Goal: Use online tool/utility: Utilize a website feature to perform a specific function

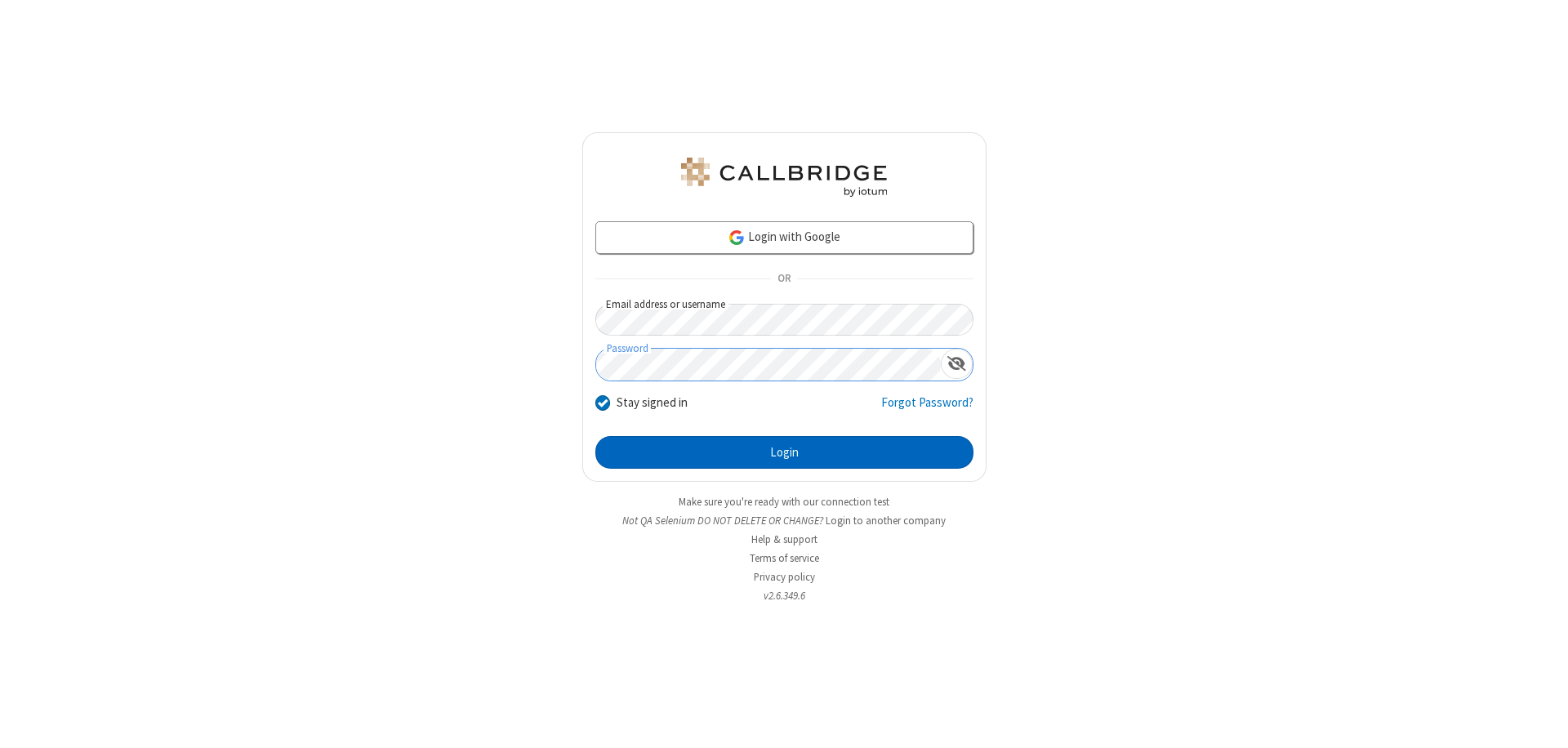
click at [784, 453] on button "Login" at bounding box center [784, 452] width 378 height 33
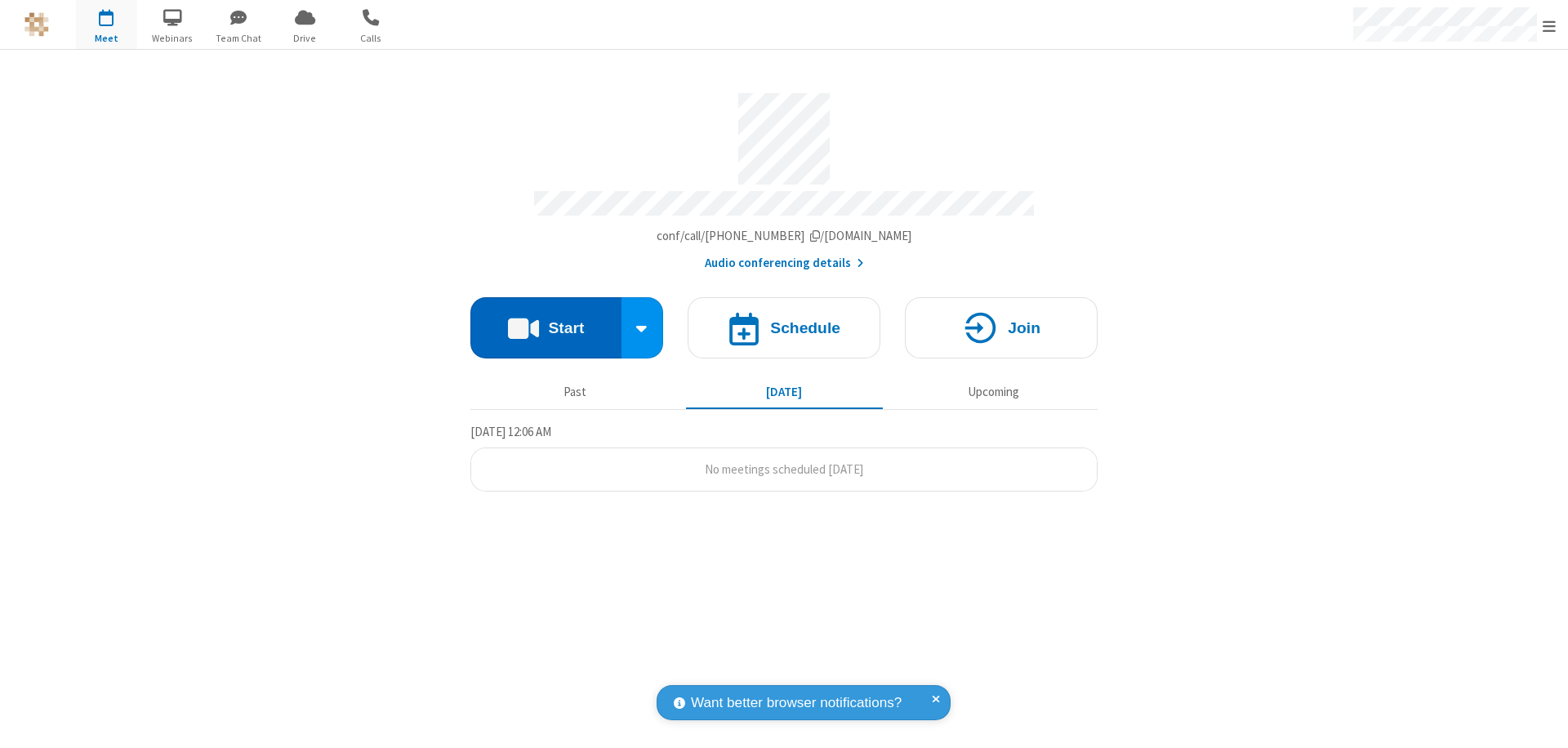
click at [545, 320] on button "Start" at bounding box center [545, 327] width 151 height 61
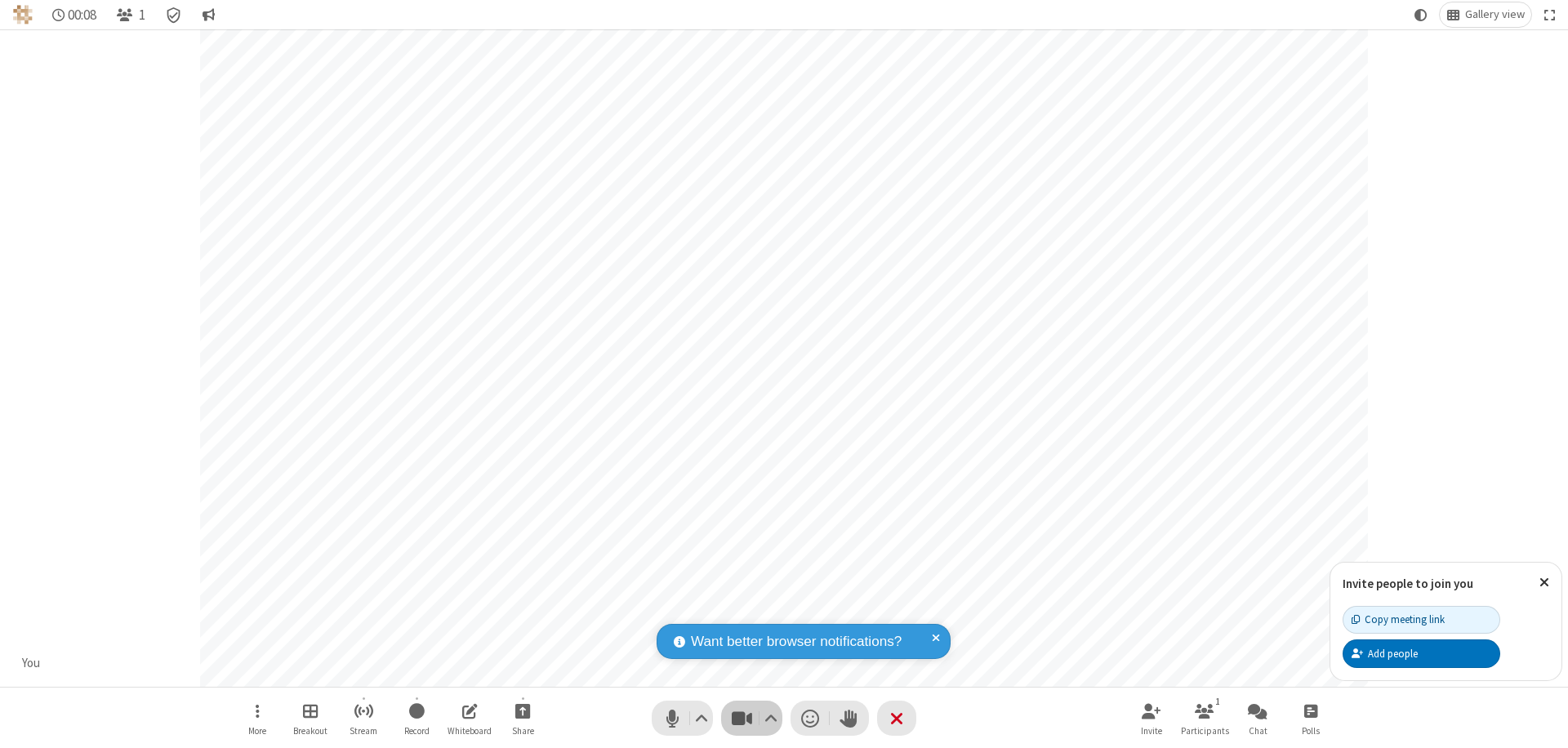
click at [741, 717] on span "Stop video (⌘+Shift+V)" at bounding box center [741, 717] width 25 height 24
click at [741, 717] on span "Start video (⌘+Shift+V)" at bounding box center [741, 717] width 25 height 24
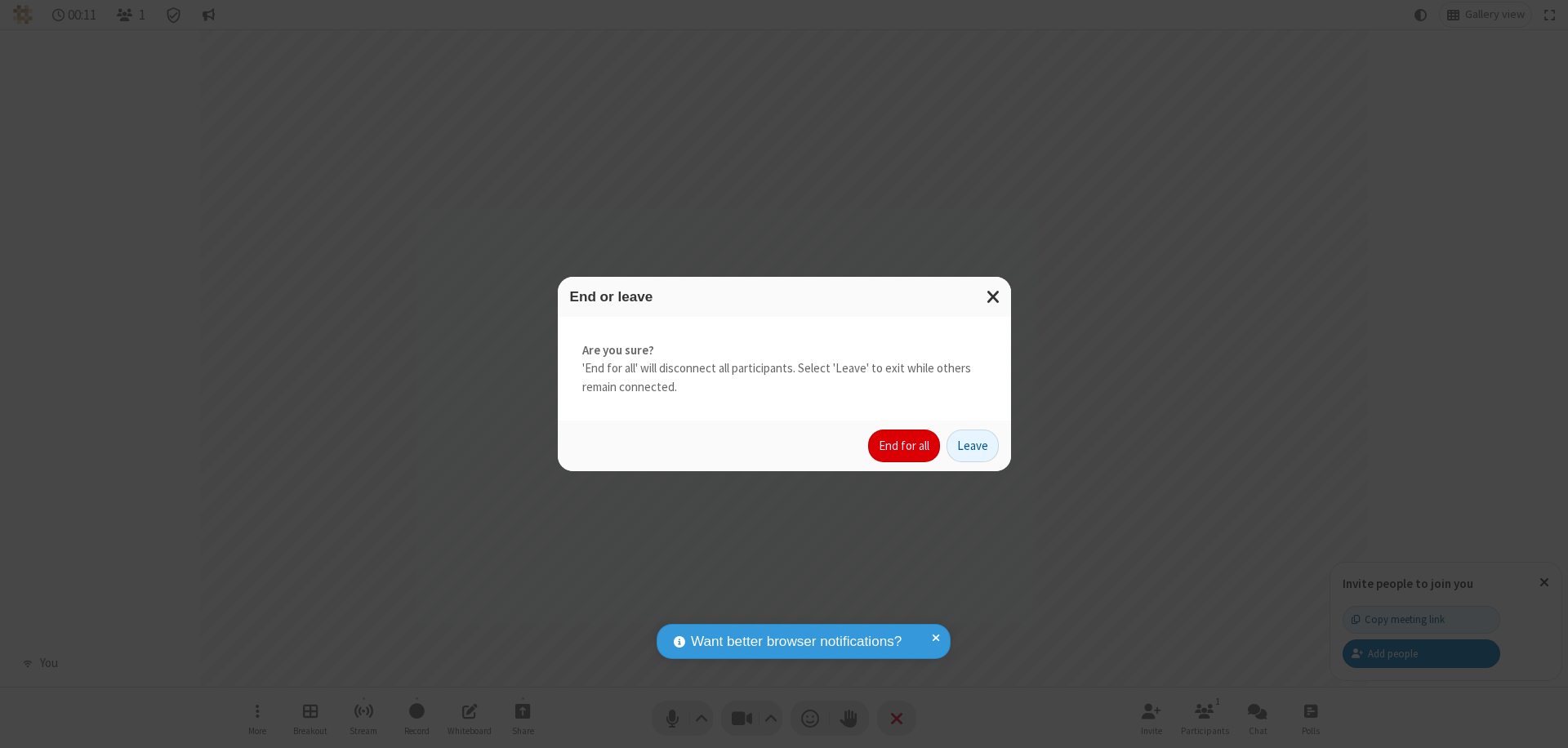
click at [904, 445] on button "End for all" at bounding box center [904, 445] width 71 height 33
